Goal: Task Accomplishment & Management: Manage account settings

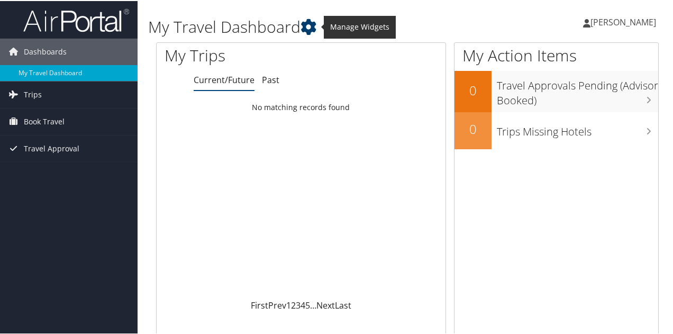
click at [309, 23] on icon at bounding box center [308, 26] width 16 height 16
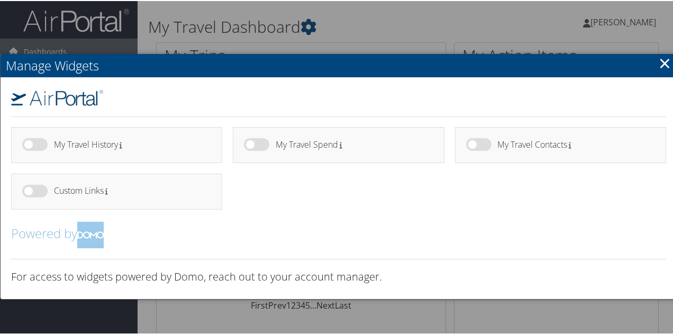
click at [37, 141] on label at bounding box center [34, 143] width 25 height 13
click at [34, 142] on input "checkbox" at bounding box center [31, 145] width 7 height 7
checkbox input "true"
click at [252, 143] on label at bounding box center [256, 143] width 25 height 13
click at [252, 143] on input "checkbox" at bounding box center [252, 145] width 7 height 7
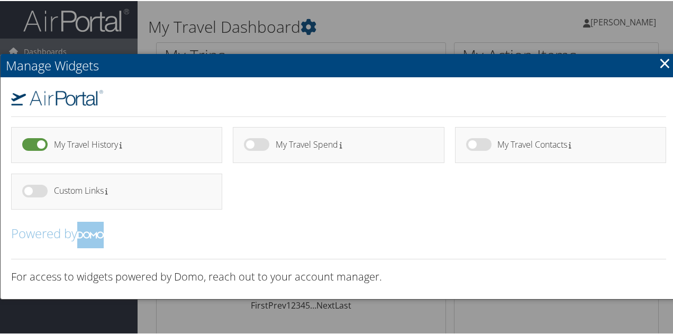
checkbox input "true"
click at [477, 147] on label at bounding box center [478, 143] width 25 height 13
click at [477, 147] on input "checkbox" at bounding box center [474, 145] width 7 height 7
checkbox input "true"
click at [664, 62] on link "×" at bounding box center [665, 61] width 12 height 21
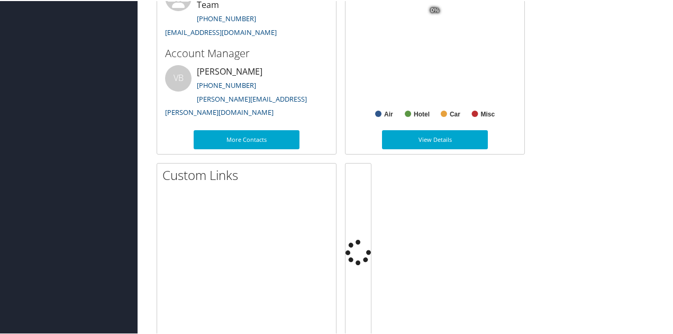
scroll to position [639, 0]
click at [288, 102] on link "[PERSON_NAME][EMAIL_ADDRESS][PERSON_NAME][DOMAIN_NAME]" at bounding box center [236, 104] width 142 height 23
